Goal: Find specific fact: Find specific fact

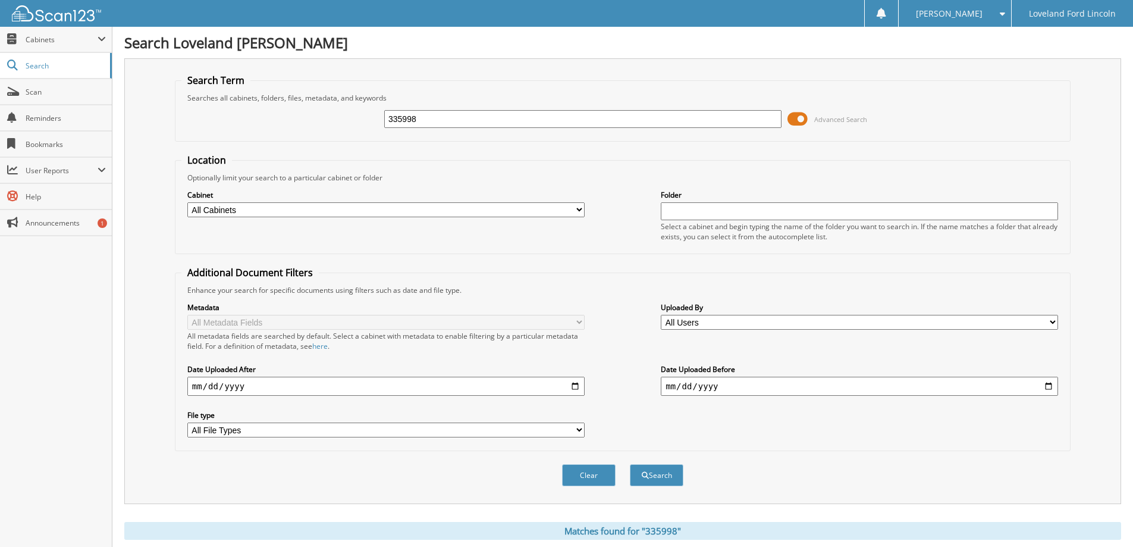
drag, startPoint x: 465, startPoint y: 123, endPoint x: 299, endPoint y: 142, distance: 167.1
click at [299, 142] on form "Search Term Searches all cabinets, folders, files, metadata, and keywords 33599…" at bounding box center [623, 286] width 896 height 425
type input "331733A"
click at [630, 464] on button "Search" at bounding box center [657, 475] width 54 height 22
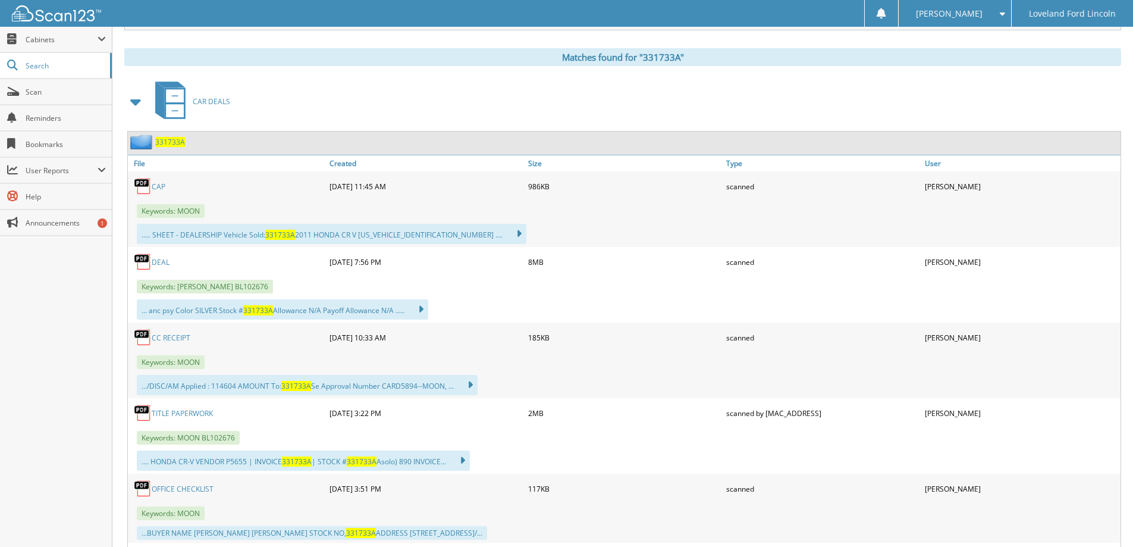
scroll to position [476, 0]
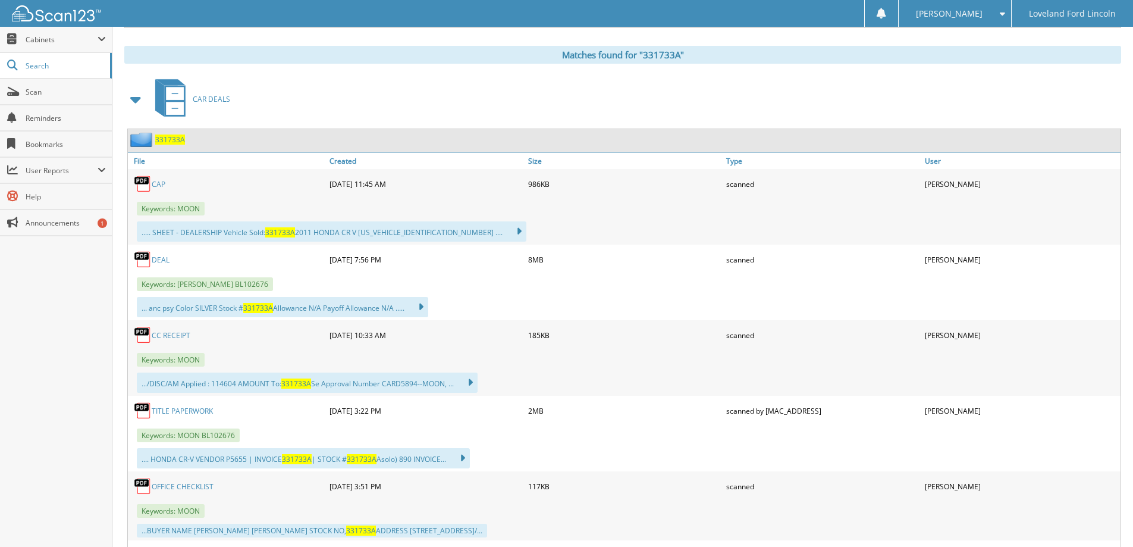
click at [161, 261] on link "DEAL" at bounding box center [161, 260] width 18 height 10
